Goal: Information Seeking & Learning: Learn about a topic

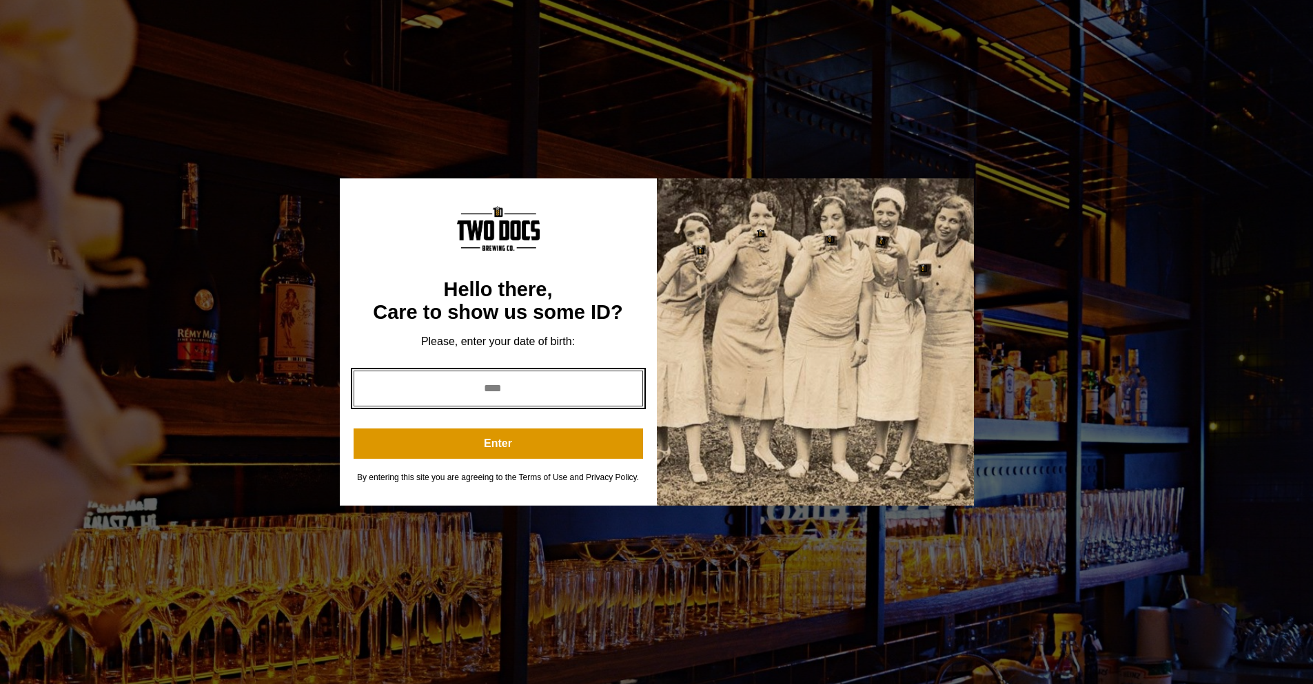
click at [542, 392] on input "year" at bounding box center [497, 389] width 289 height 36
type input "****"
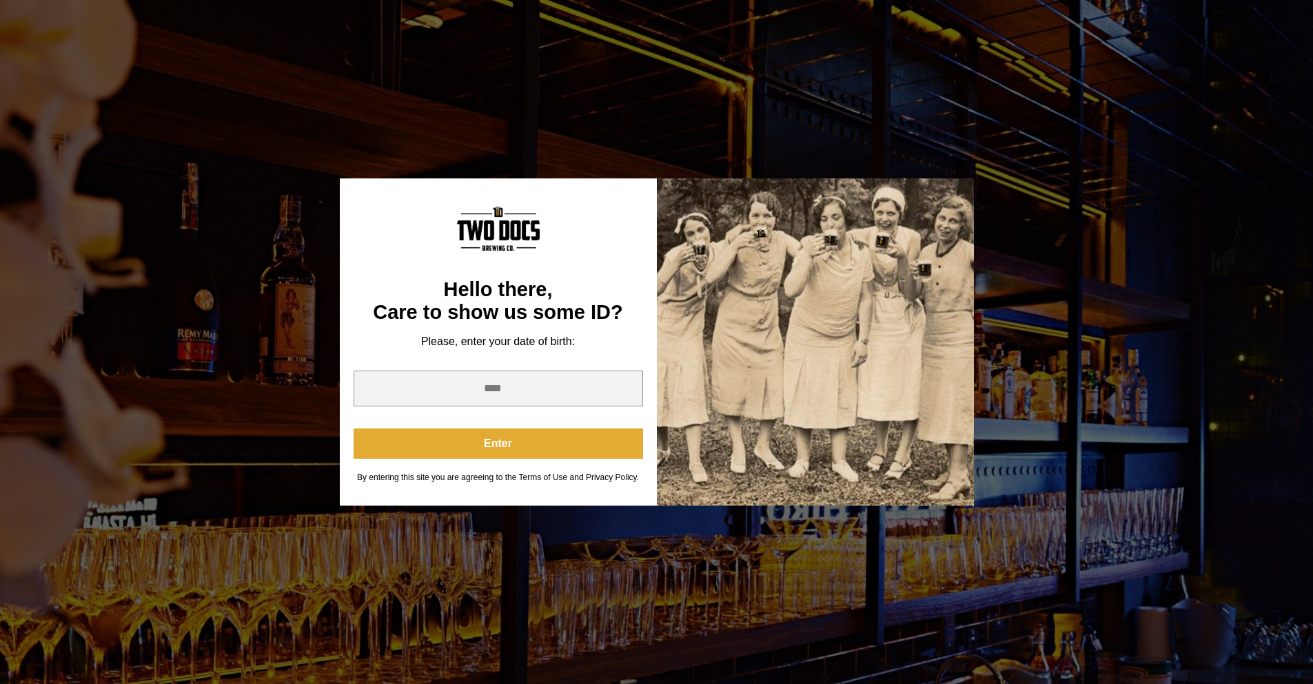
click at [564, 451] on button "Enter" at bounding box center [497, 444] width 289 height 30
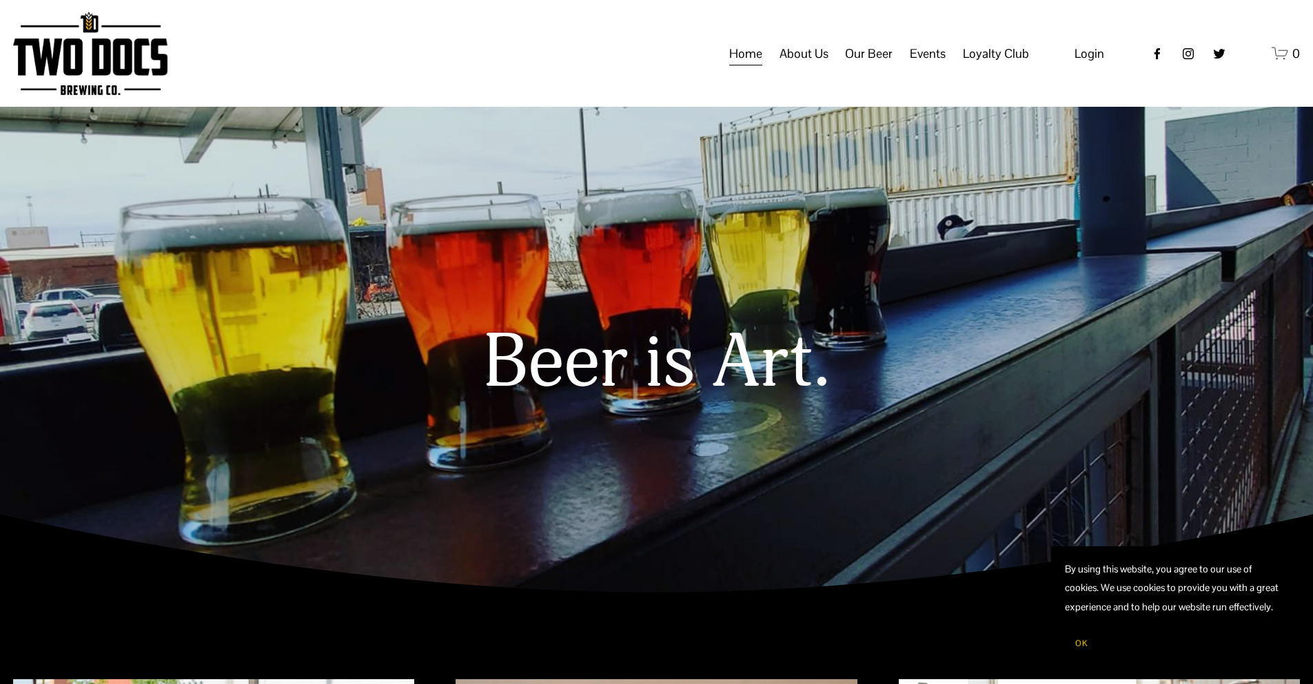
click at [938, 65] on span "Events" at bounding box center [927, 53] width 36 height 23
click at [0, 0] on span "Private Events" at bounding box center [0, 0] width 0 height 0
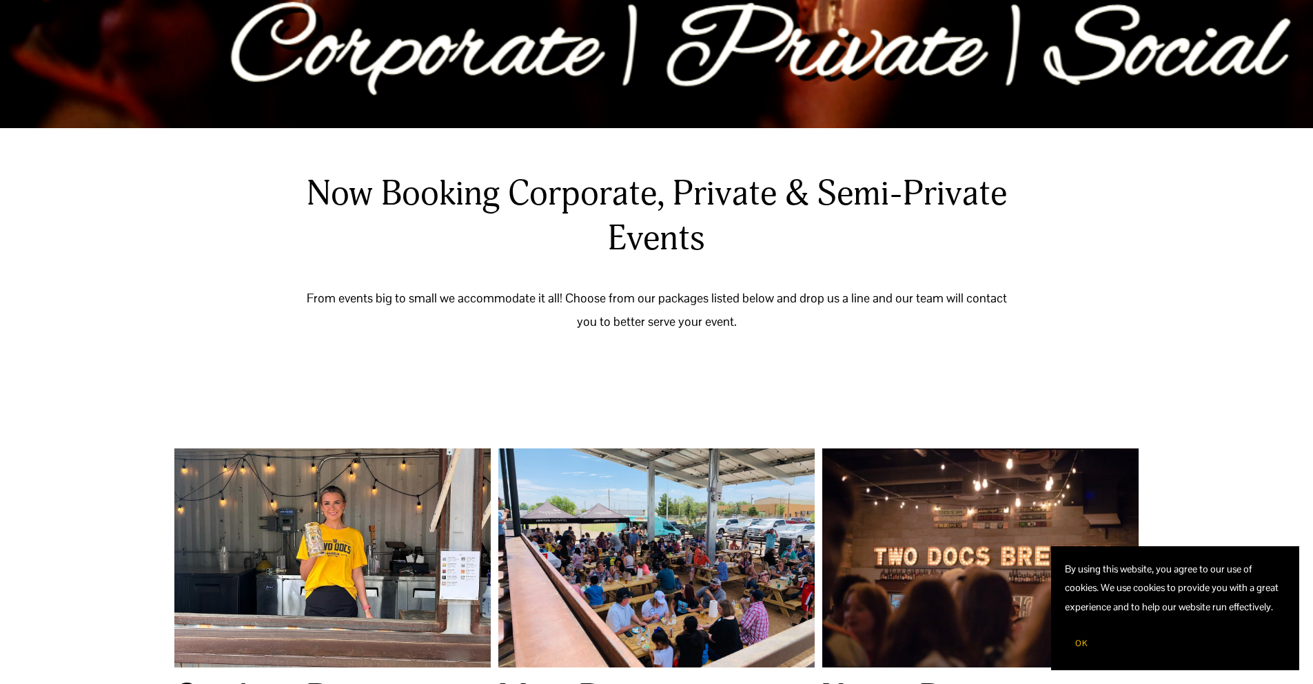
scroll to position [551, 0]
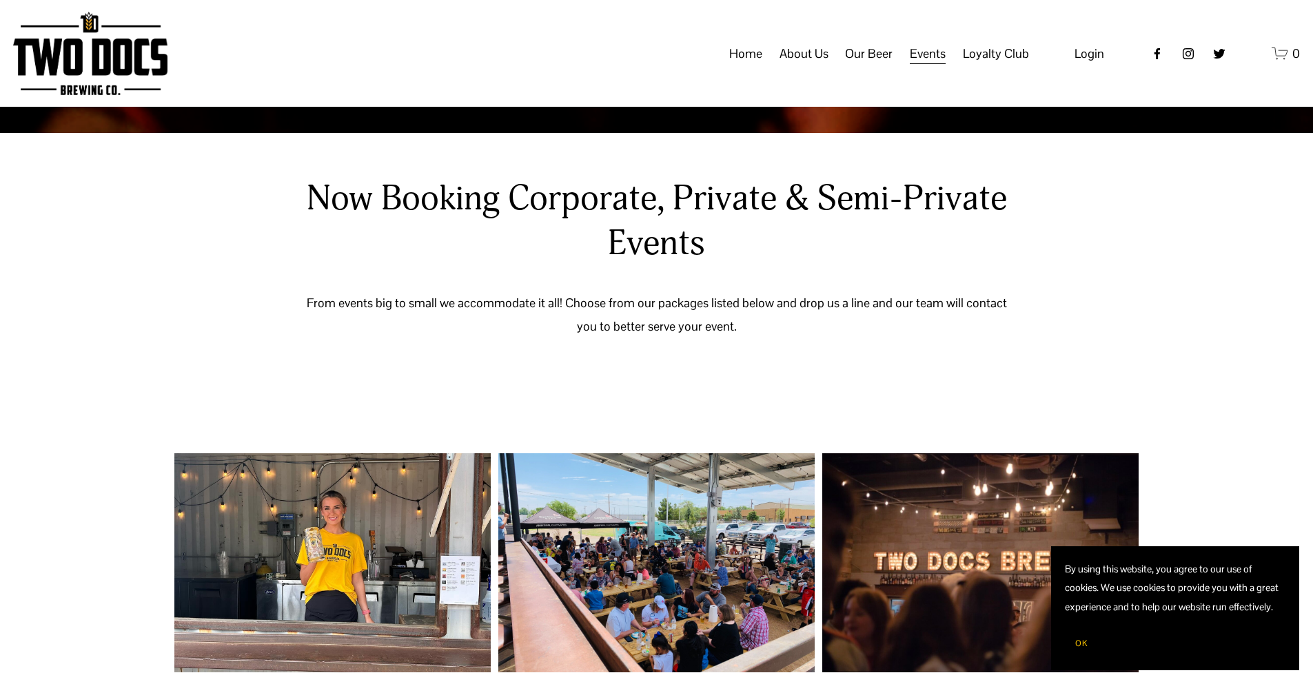
click at [0, 0] on span "Calendar" at bounding box center [0, 0] width 0 height 0
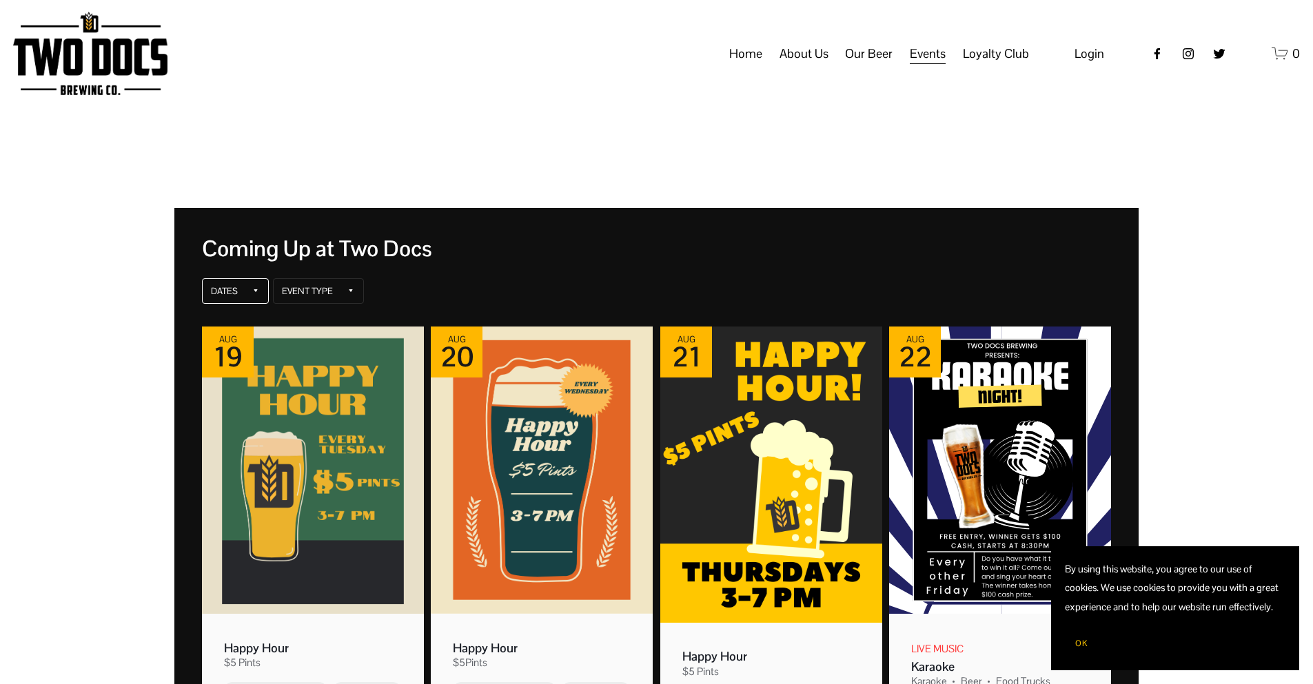
click at [257, 291] on icon at bounding box center [255, 290] width 3 height 3
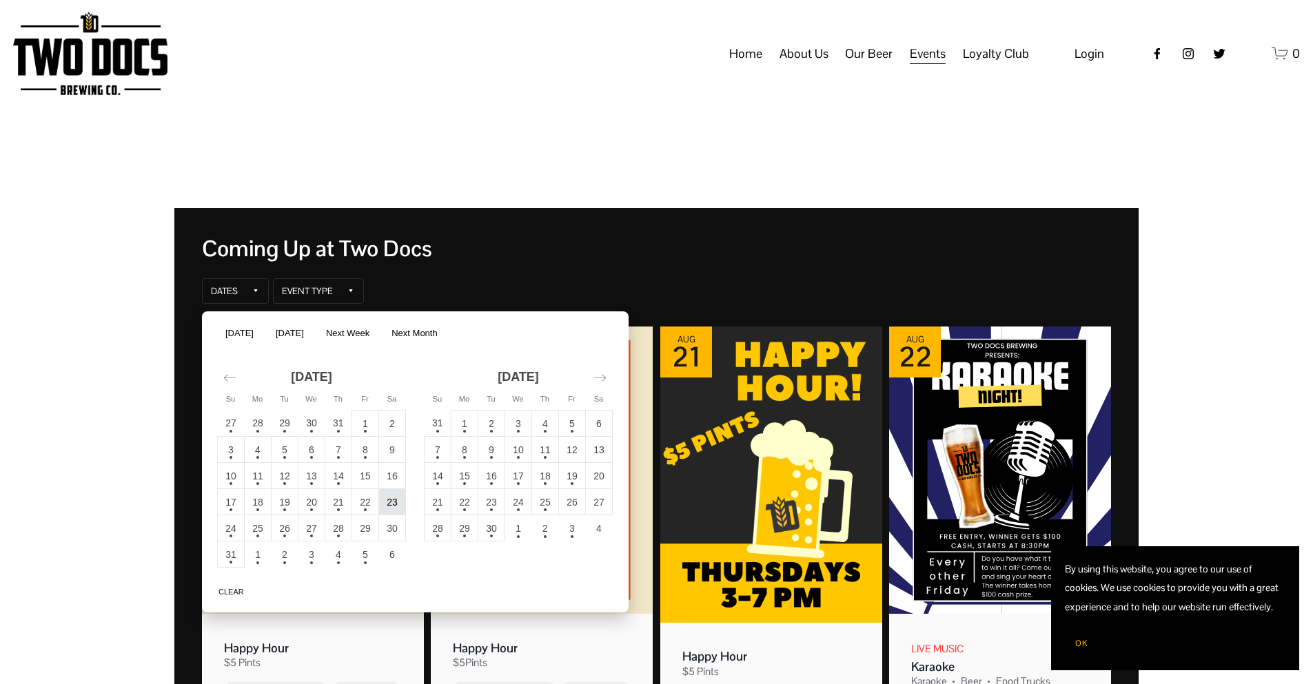
click at [393, 500] on td "23" at bounding box center [392, 502] width 27 height 26
click at [607, 590] on button "Apply" at bounding box center [595, 589] width 41 height 17
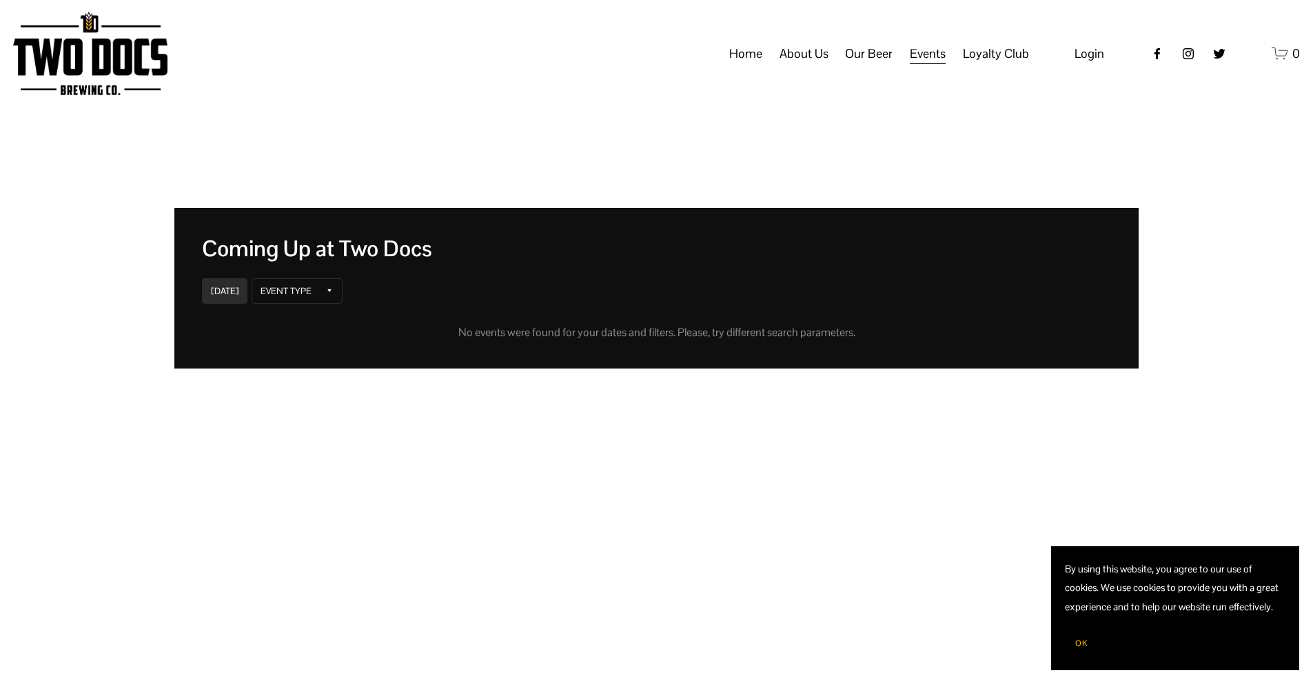
click at [0, 0] on span "Vendors & Musicians" at bounding box center [0, 0] width 0 height 0
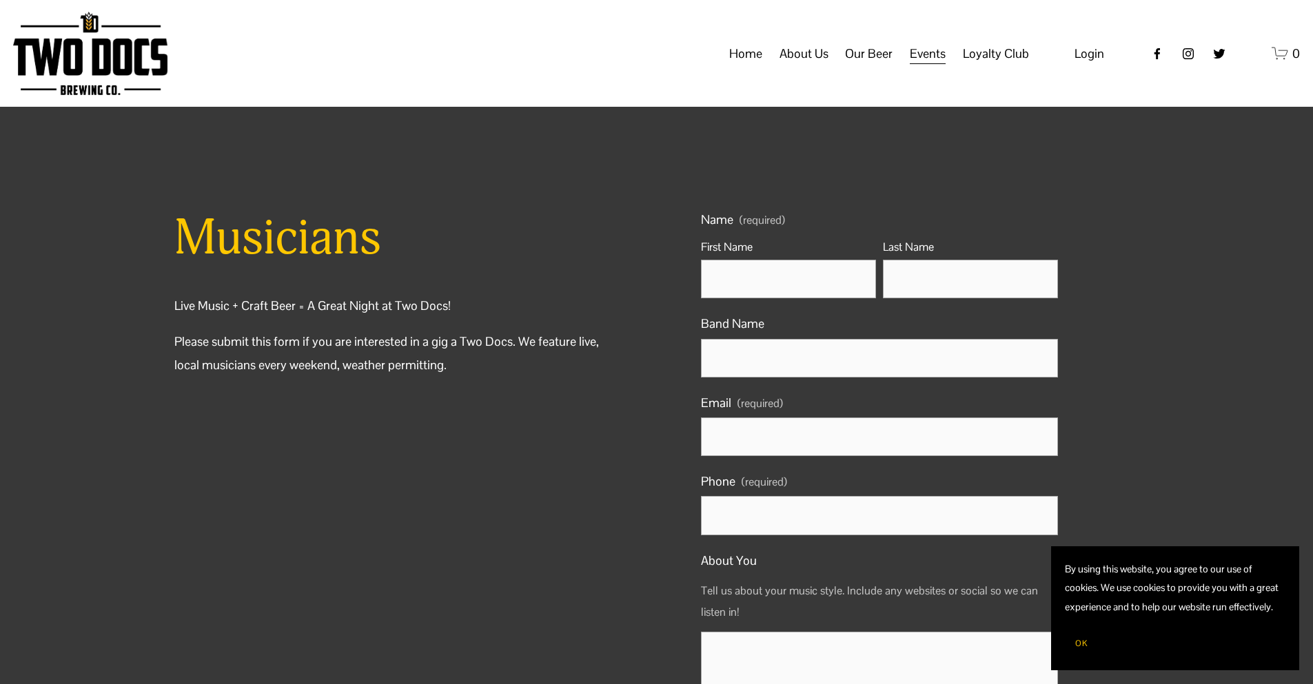
click at [739, 67] on link "Home" at bounding box center [745, 54] width 33 height 26
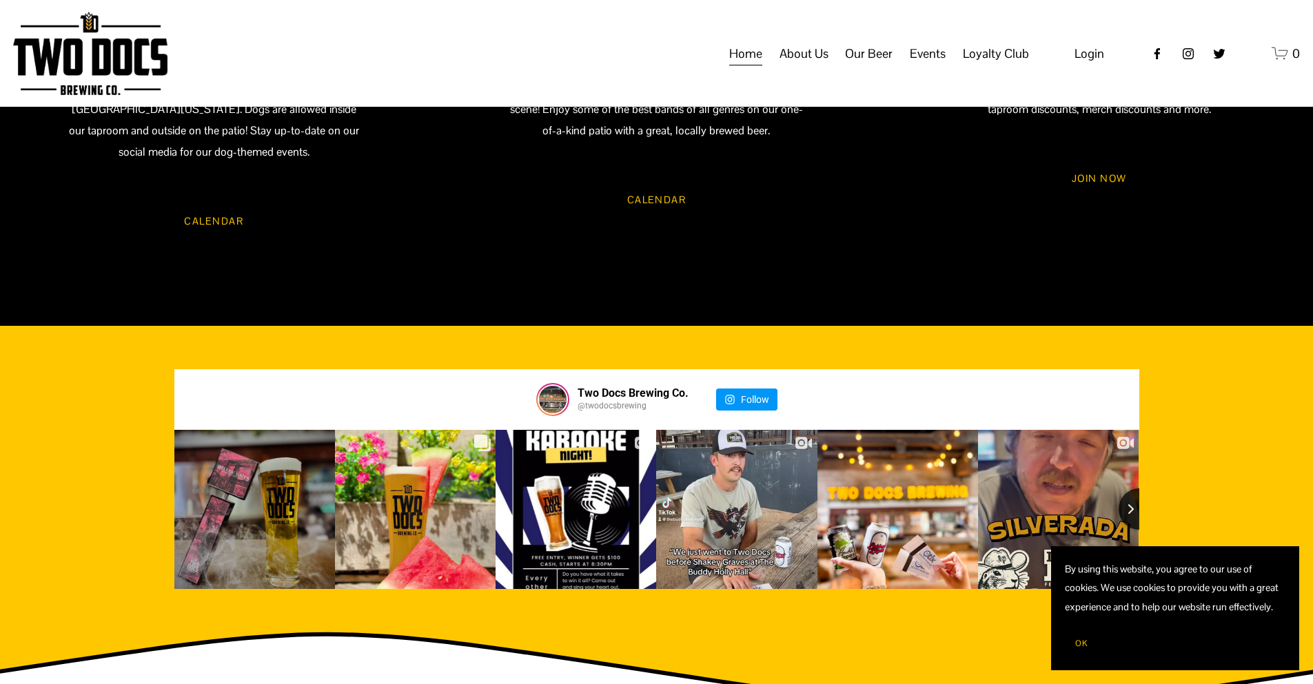
scroll to position [1572, 0]
